Goal: Use online tool/utility: Utilize a website feature to perform a specific function

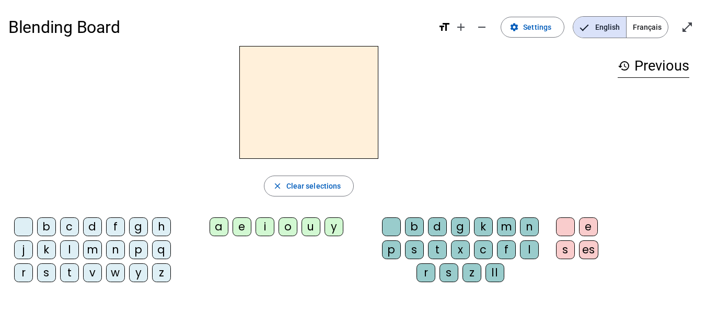
click at [308, 228] on div "u" at bounding box center [311, 226] width 19 height 19
click at [62, 265] on div "t" at bounding box center [69, 273] width 19 height 19
click at [90, 273] on div "v" at bounding box center [92, 273] width 19 height 19
click at [65, 254] on div "l" at bounding box center [69, 249] width 19 height 19
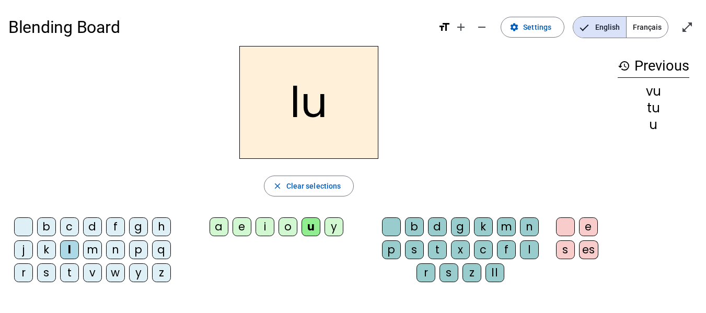
click at [91, 227] on div "d" at bounding box center [92, 226] width 19 height 19
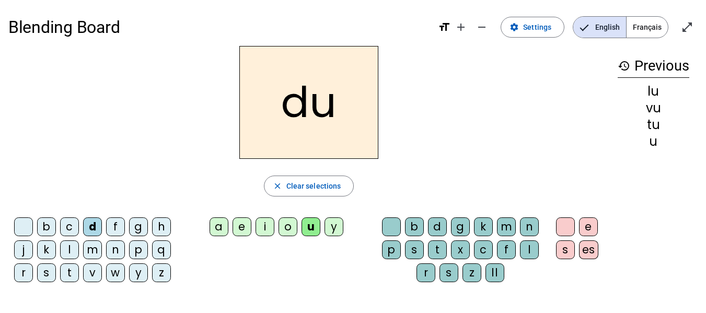
click at [117, 249] on div "n" at bounding box center [115, 249] width 19 height 19
click at [47, 225] on div "b" at bounding box center [46, 226] width 19 height 19
click at [484, 250] on div "c" at bounding box center [483, 249] width 19 height 19
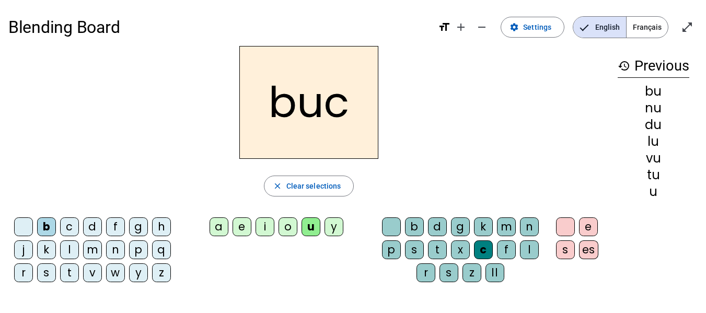
click at [505, 226] on div "m" at bounding box center [506, 226] width 19 height 19
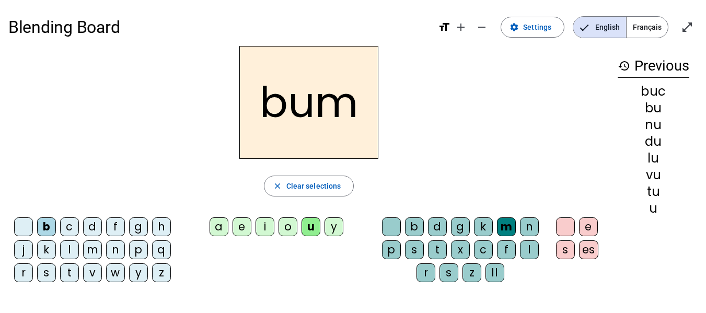
click at [468, 273] on div "z" at bounding box center [472, 273] width 19 height 19
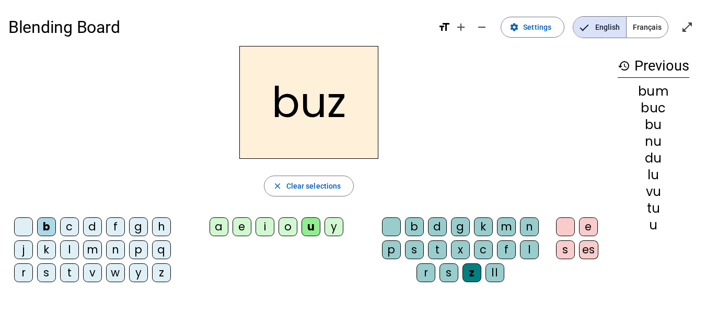
click at [472, 275] on div "z" at bounding box center [472, 273] width 19 height 19
click at [383, 228] on div at bounding box center [391, 226] width 19 height 19
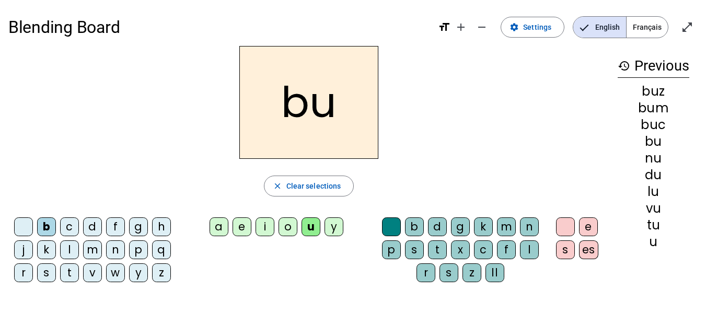
click at [26, 220] on div at bounding box center [23, 226] width 19 height 19
